Goal: Transaction & Acquisition: Purchase product/service

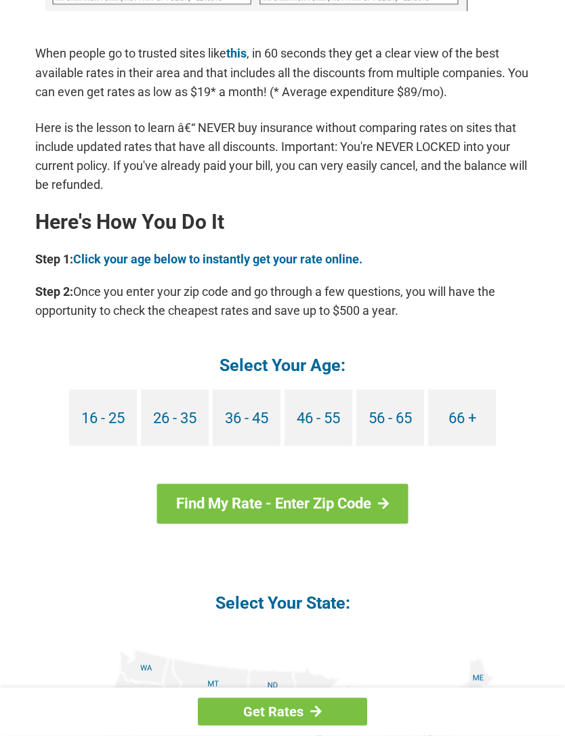
scroll to position [1127, 0]
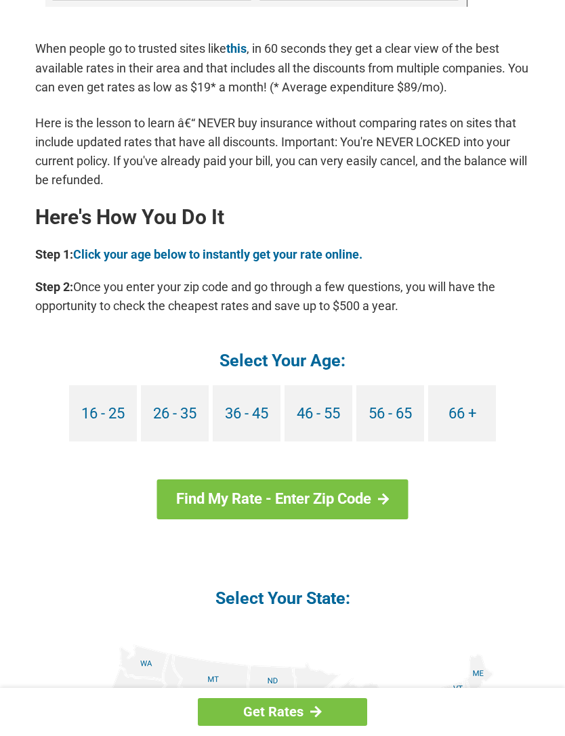
click at [470, 401] on link "66 +" at bounding box center [462, 413] width 68 height 56
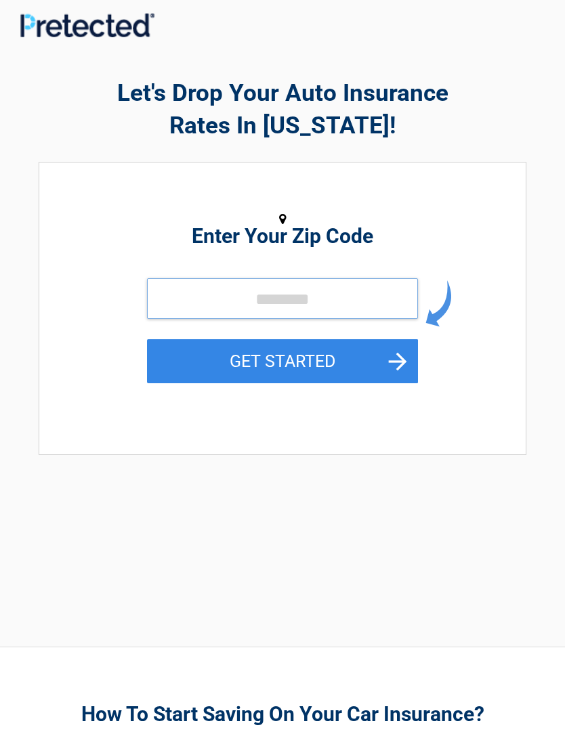
click at [309, 306] on input "tel" at bounding box center [282, 298] width 271 height 41
type input "*****"
click at [355, 355] on button "GET STARTED" at bounding box center [282, 361] width 271 height 44
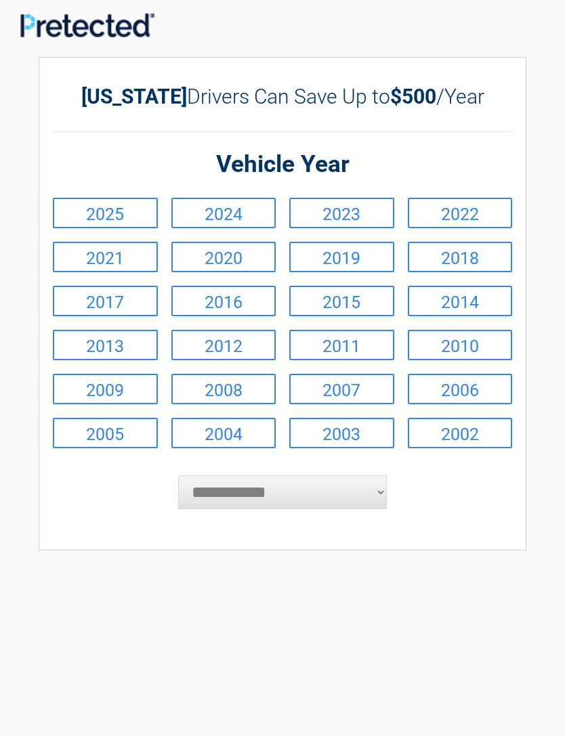
click at [381, 389] on link "2007" at bounding box center [341, 389] width 105 height 30
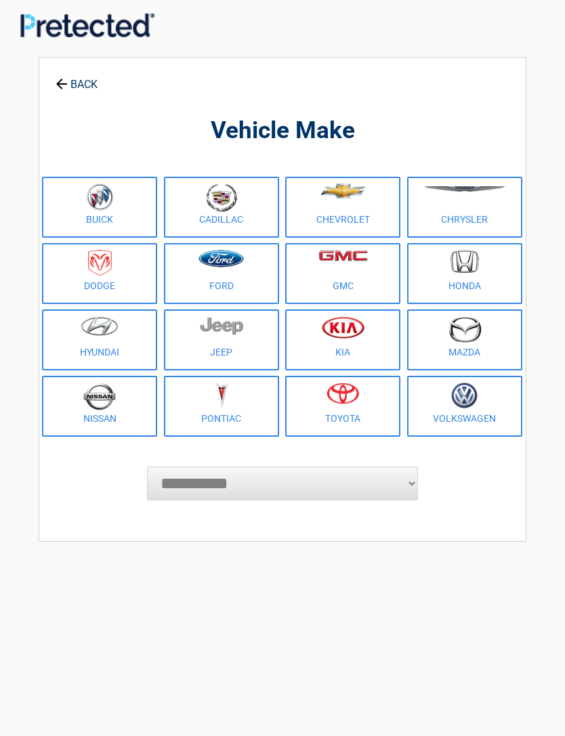
click at [366, 404] on figure at bounding box center [342, 397] width 99 height 30
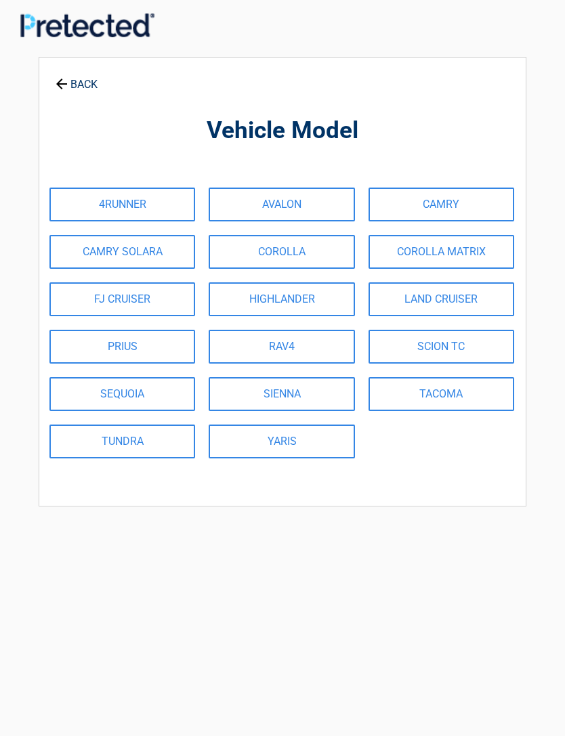
click at [460, 194] on link "CAMRY" at bounding box center [441, 205] width 146 height 34
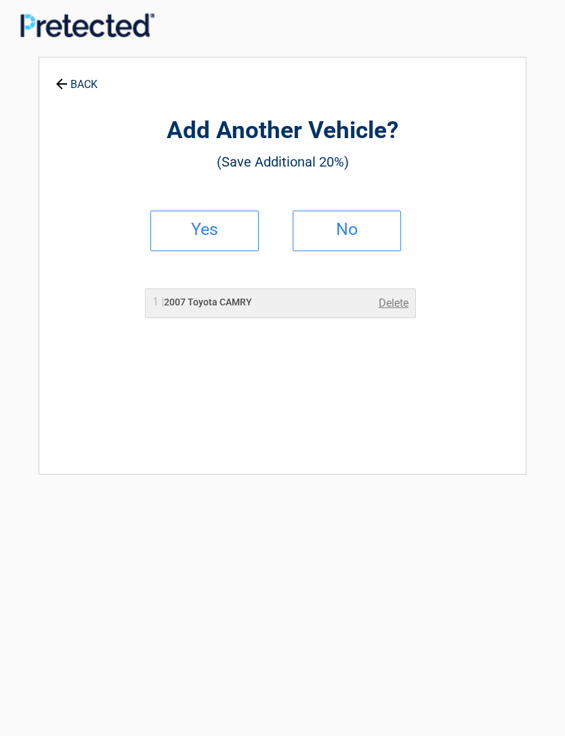
click at [380, 217] on link "No" at bounding box center [346, 231] width 108 height 41
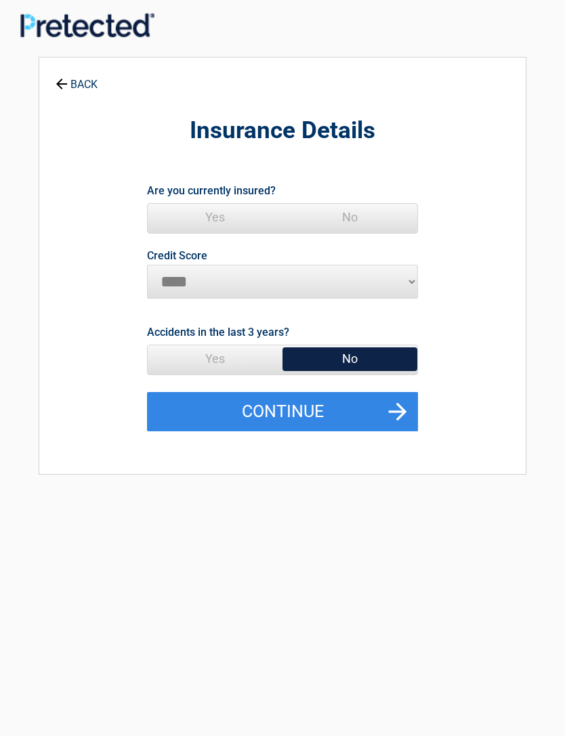
click at [223, 213] on span "Yes" at bounding box center [215, 217] width 135 height 27
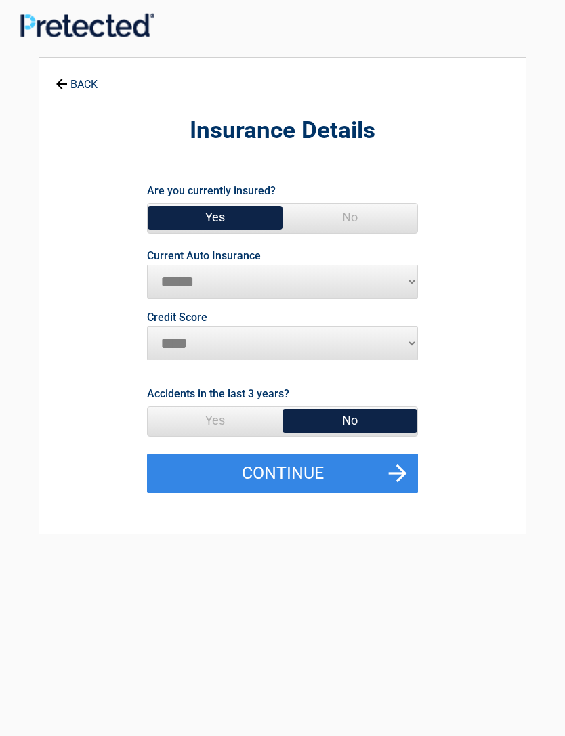
click at [340, 487] on button "Continue" at bounding box center [282, 473] width 271 height 39
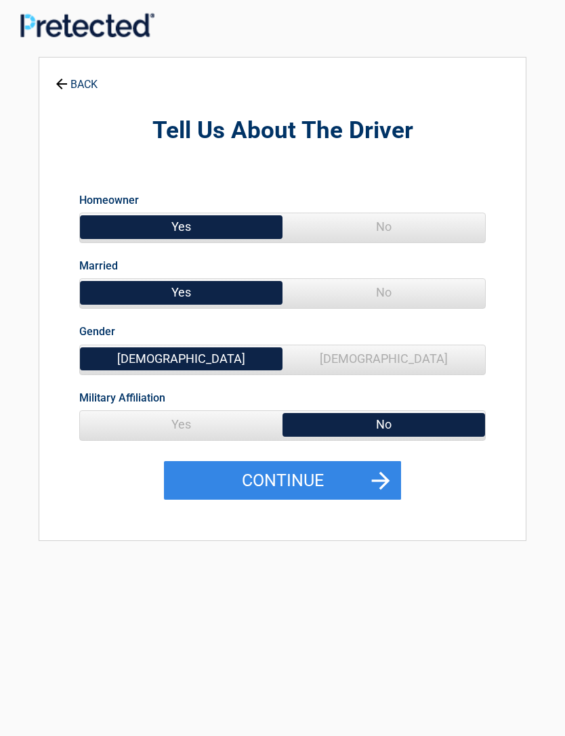
click at [330, 489] on button "Continue" at bounding box center [282, 480] width 237 height 39
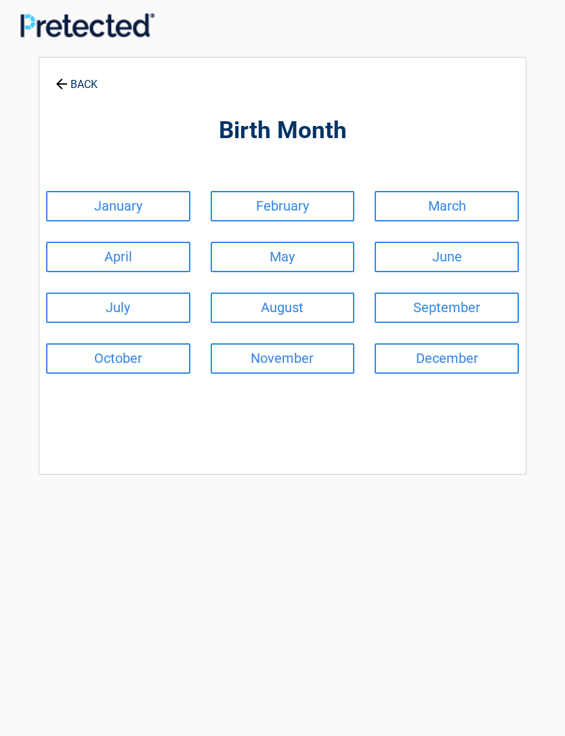
click at [300, 260] on link "May" at bounding box center [283, 257] width 144 height 30
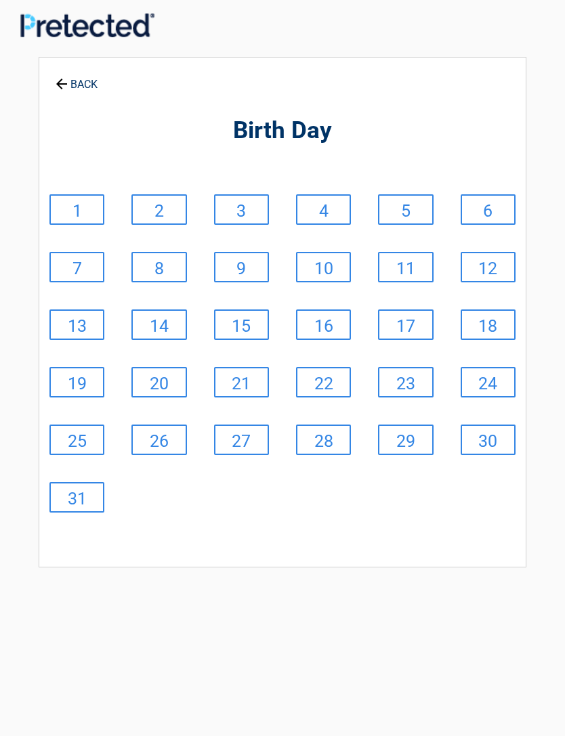
click at [249, 383] on link "21" at bounding box center [241, 382] width 55 height 30
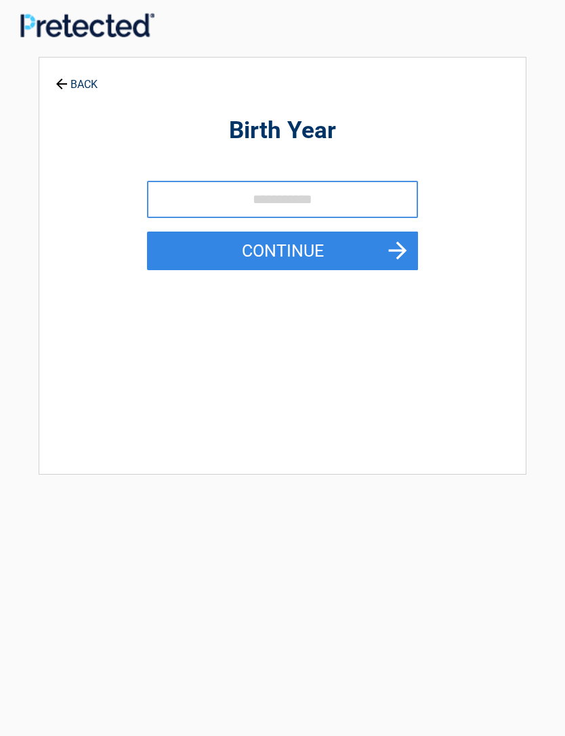
click at [294, 200] on input "tel" at bounding box center [282, 199] width 271 height 37
type input "****"
click at [400, 261] on button "Continue" at bounding box center [282, 251] width 271 height 39
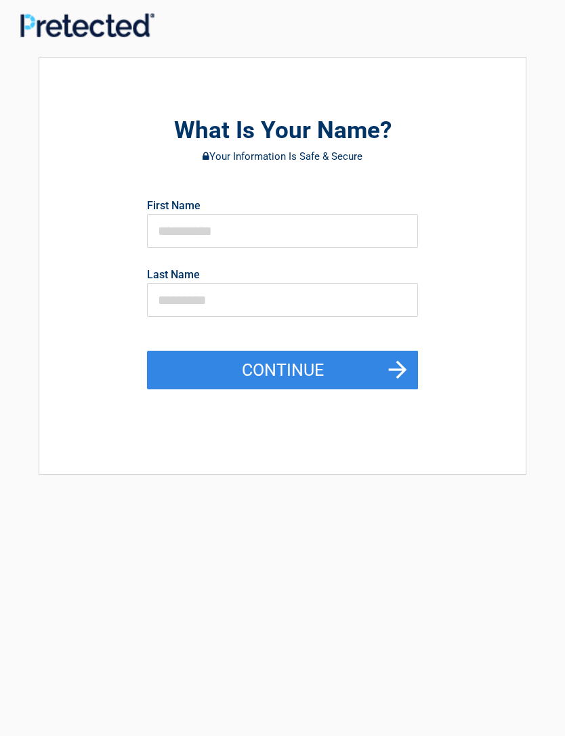
click at [378, 366] on button "Continue" at bounding box center [282, 370] width 271 height 39
